Goal: Transaction & Acquisition: Book appointment/travel/reservation

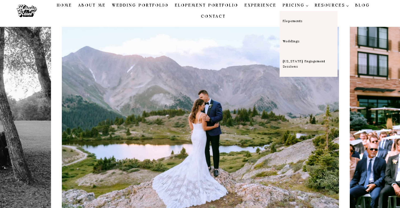
click at [285, 9] on span "PRICING Expand" at bounding box center [296, 5] width 26 height 6
click at [279, 44] on link "Weddings" at bounding box center [308, 41] width 58 height 20
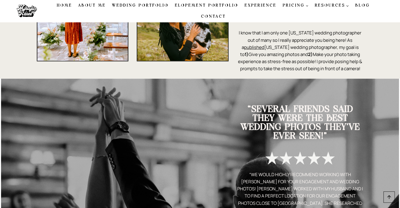
scroll to position [253, 0]
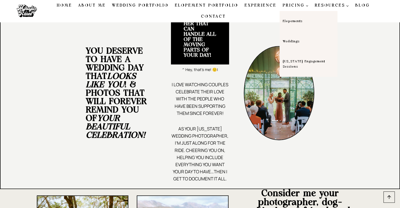
click at [279, 45] on link "Weddings" at bounding box center [308, 41] width 58 height 20
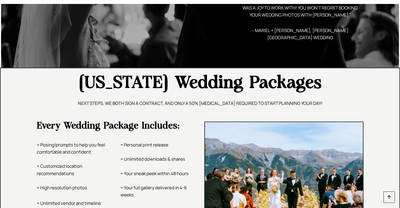
scroll to position [843, 0]
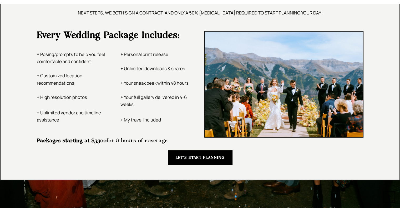
click at [178, 161] on link "LET’S START PLANNING" at bounding box center [200, 157] width 65 height 14
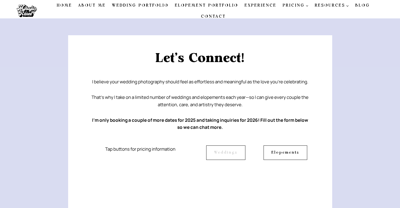
click at [222, 156] on link "Weddings" at bounding box center [225, 152] width 39 height 14
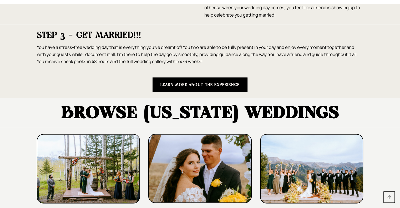
scroll to position [1280, 0]
click at [203, 75] on div "Learn more about the experience" at bounding box center [200, 84] width 400 height 27
click at [195, 88] on link "Learn more about the experience" at bounding box center [199, 85] width 95 height 14
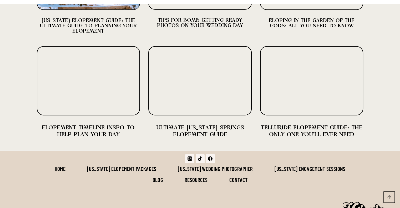
scroll to position [1363, 0]
